Goal: Entertainment & Leisure: Consume media (video, audio)

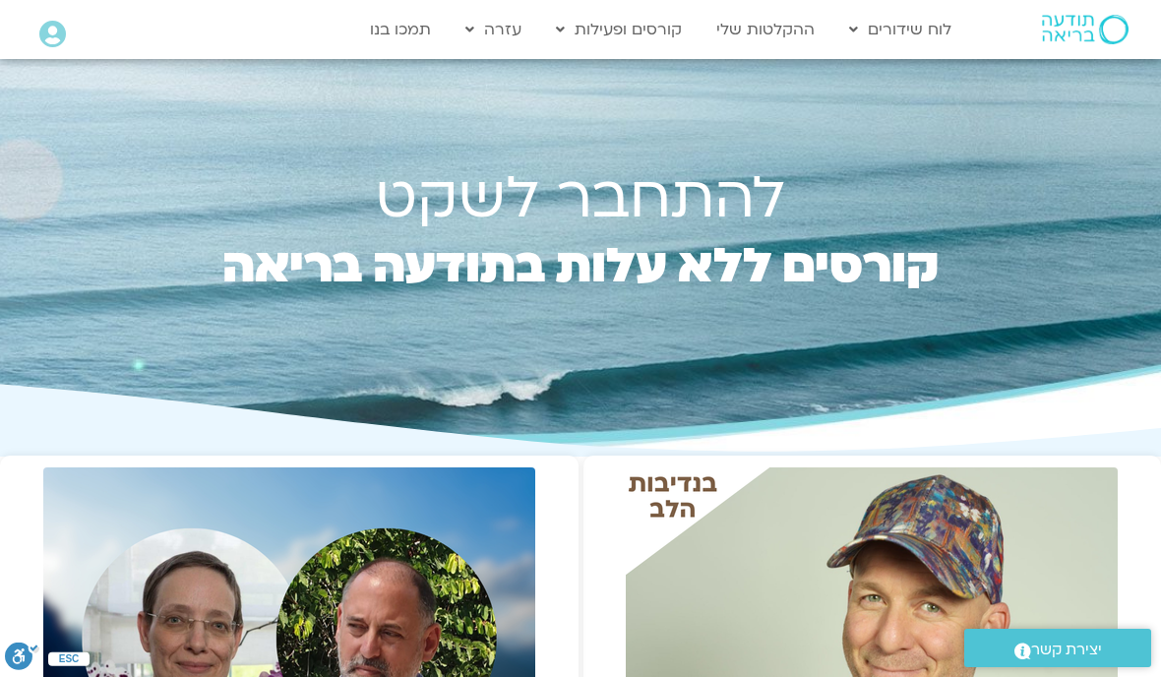
click at [795, 35] on link "ההקלטות שלי" at bounding box center [766, 29] width 118 height 37
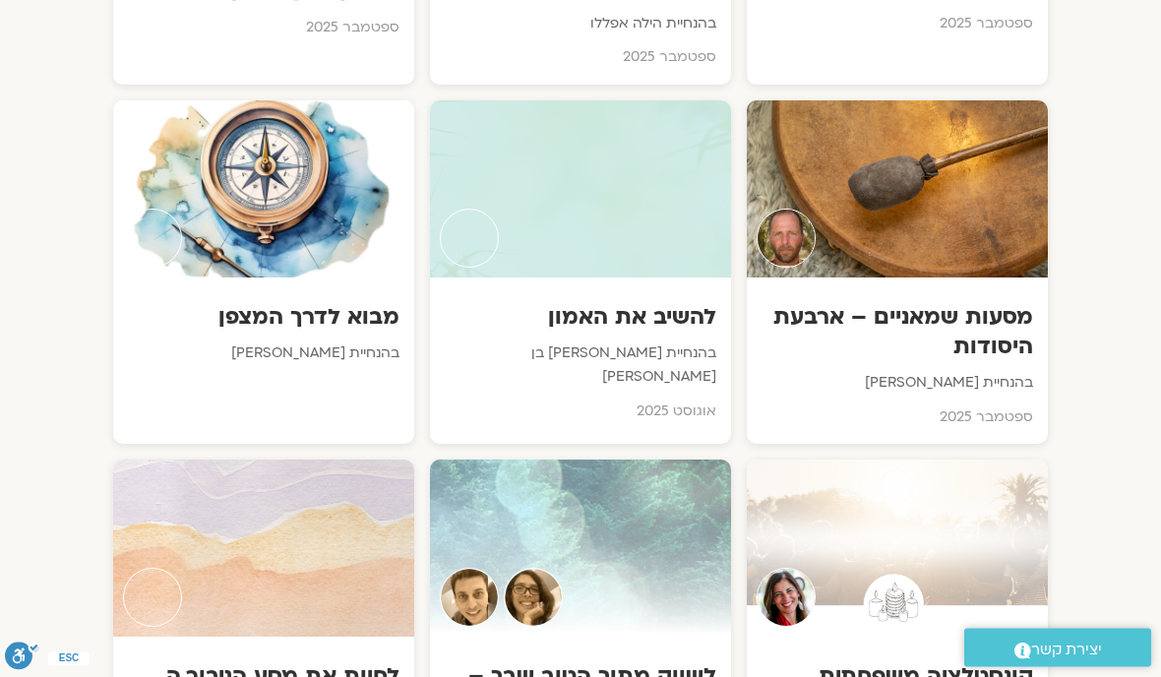
scroll to position [1427, 0]
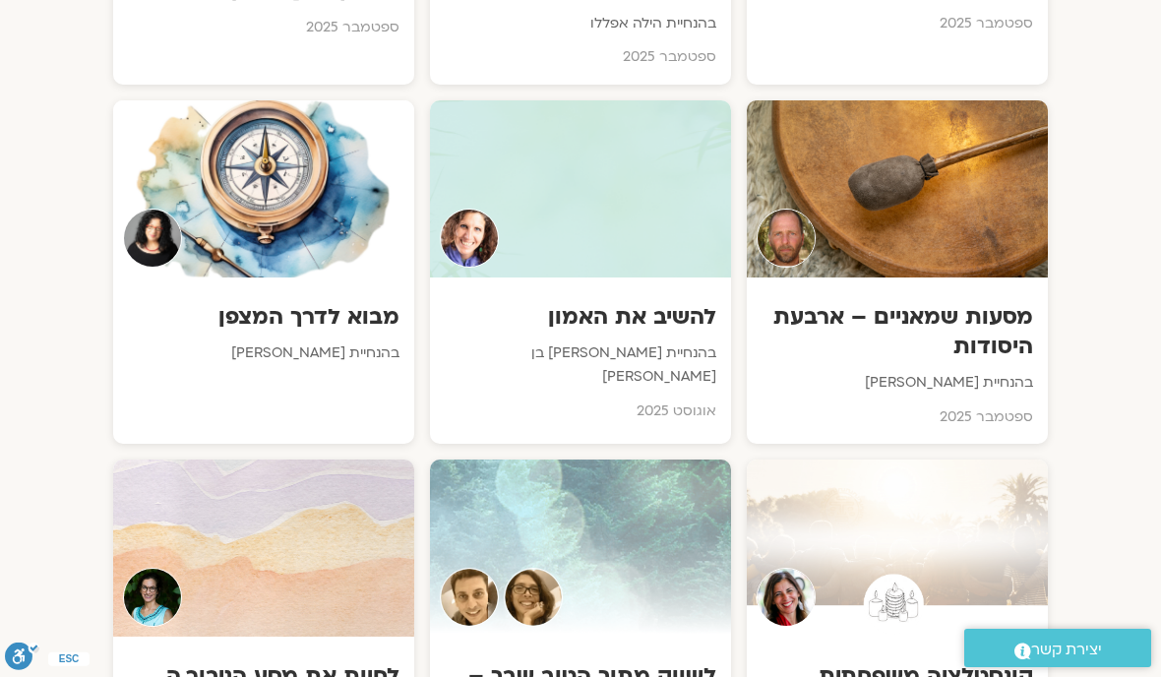
click at [641, 310] on h3 "להשיב את האמון" at bounding box center [581, 317] width 272 height 30
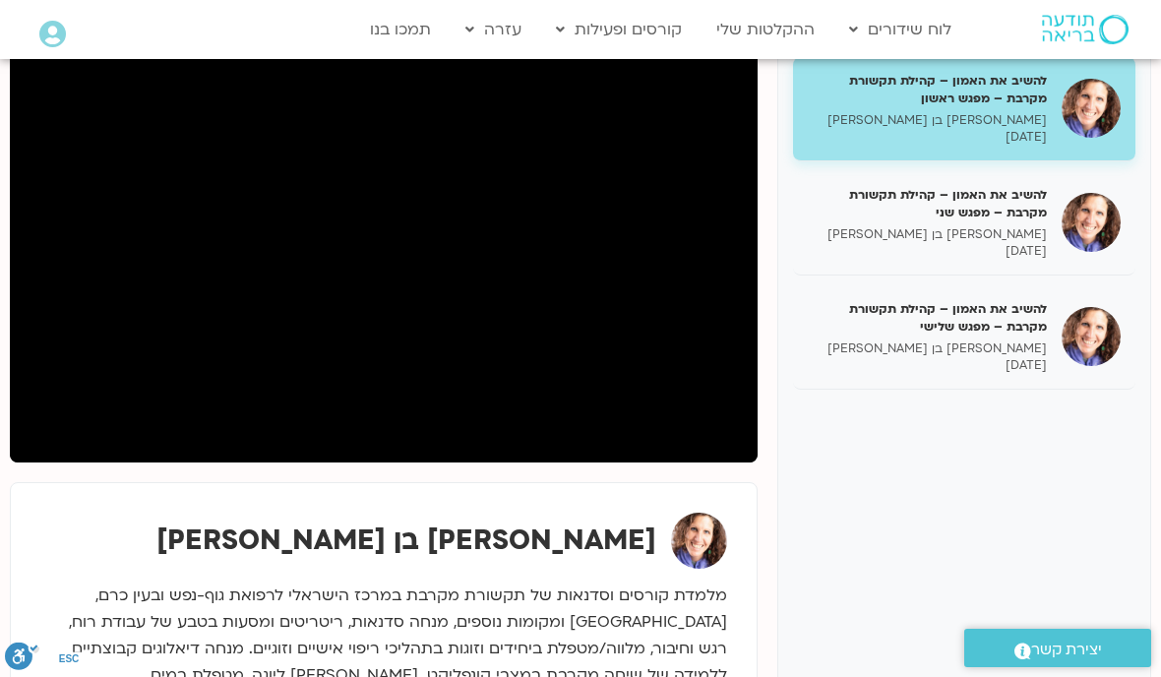
scroll to position [291, 0]
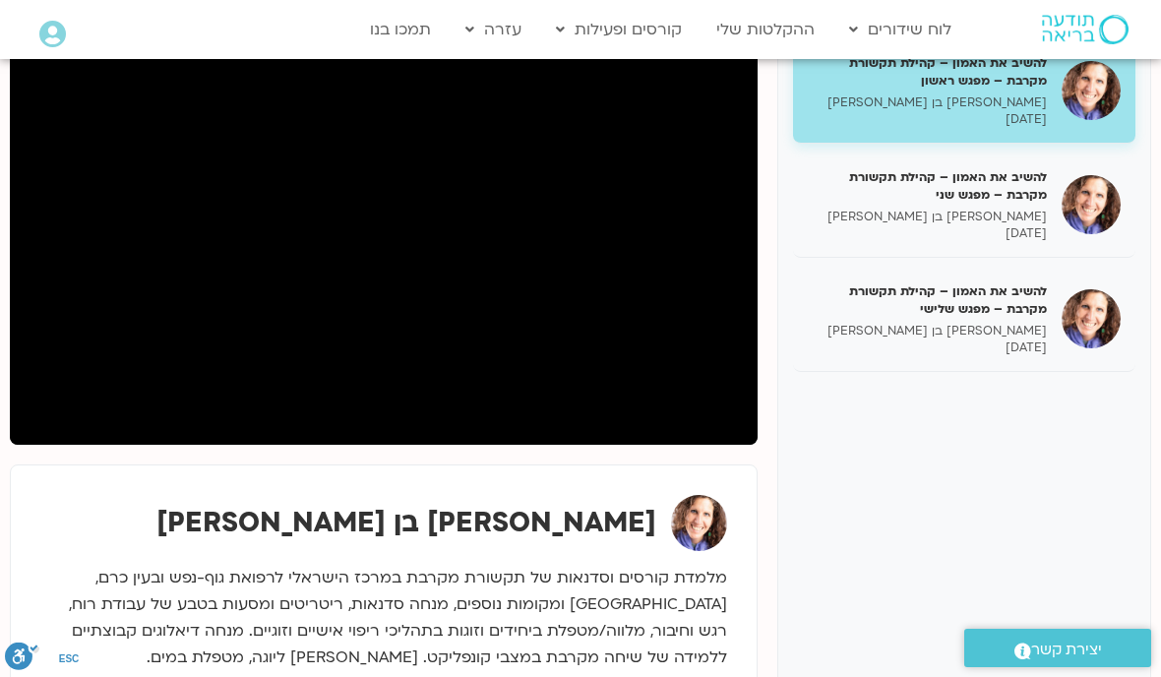
click at [1011, 303] on h5 "להשיב את האמון – קהילת תקשורת מקרבת – מפגש שלישי" at bounding box center [927, 299] width 239 height 35
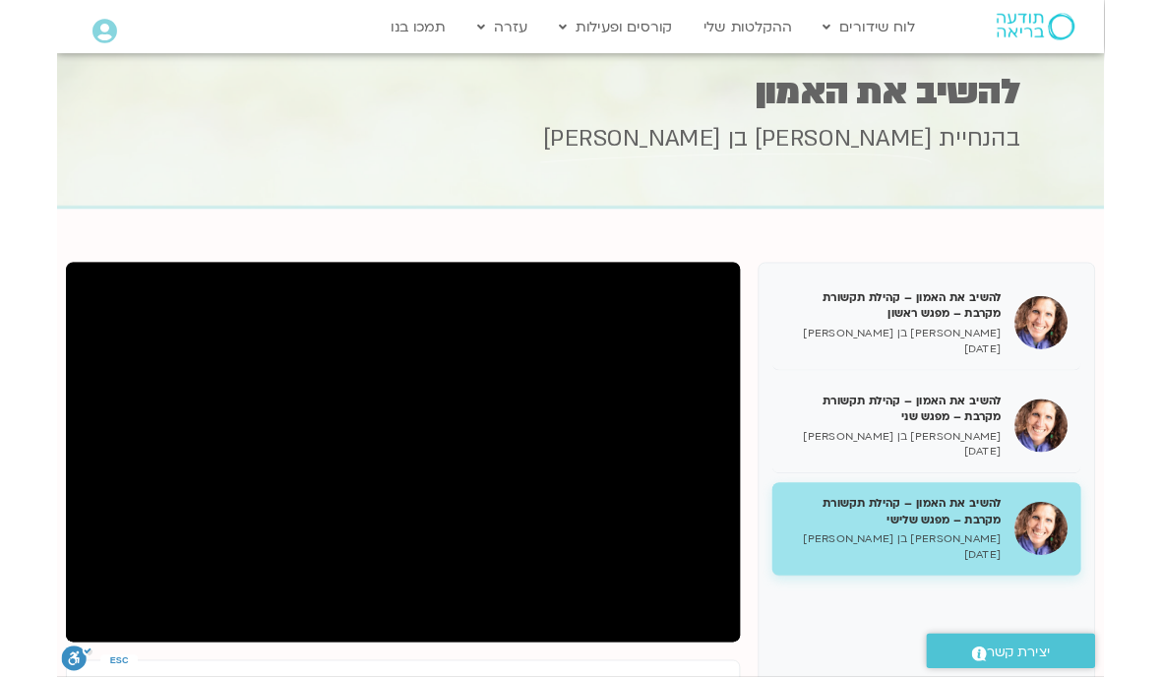
scroll to position [302, 0]
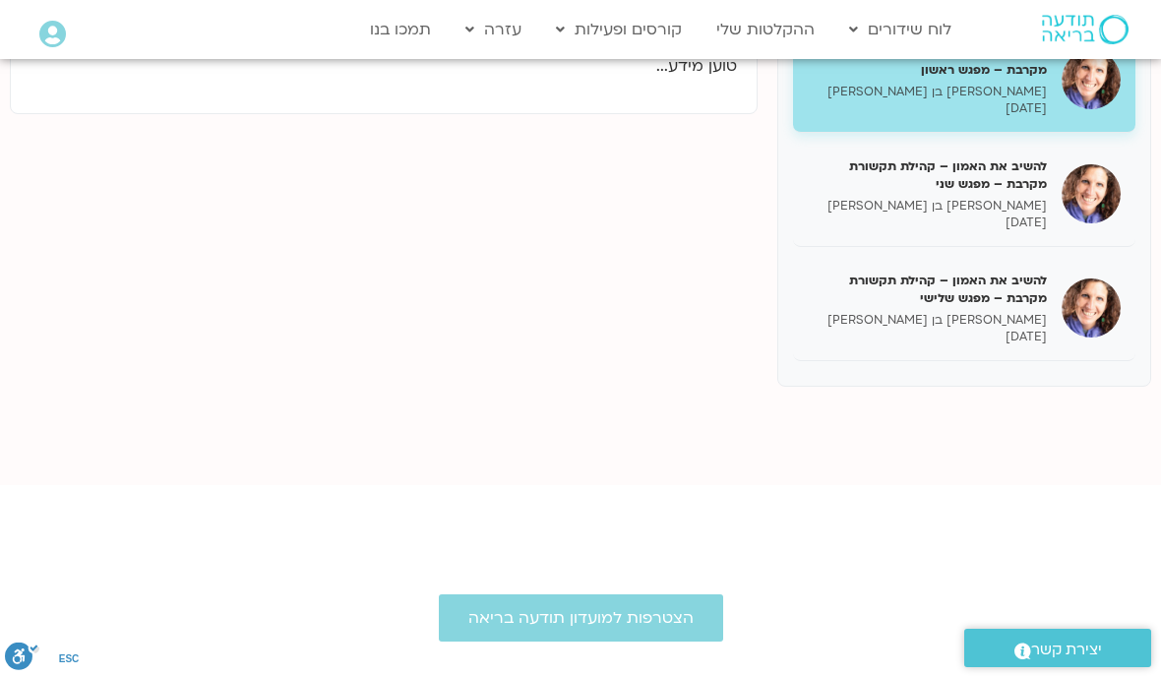
scroll to position [291, 0]
